Goal: Check status

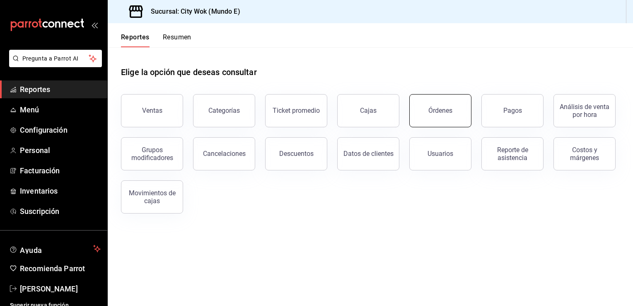
click at [435, 115] on button "Órdenes" at bounding box center [440, 110] width 62 height 33
